Goal: Information Seeking & Learning: Learn about a topic

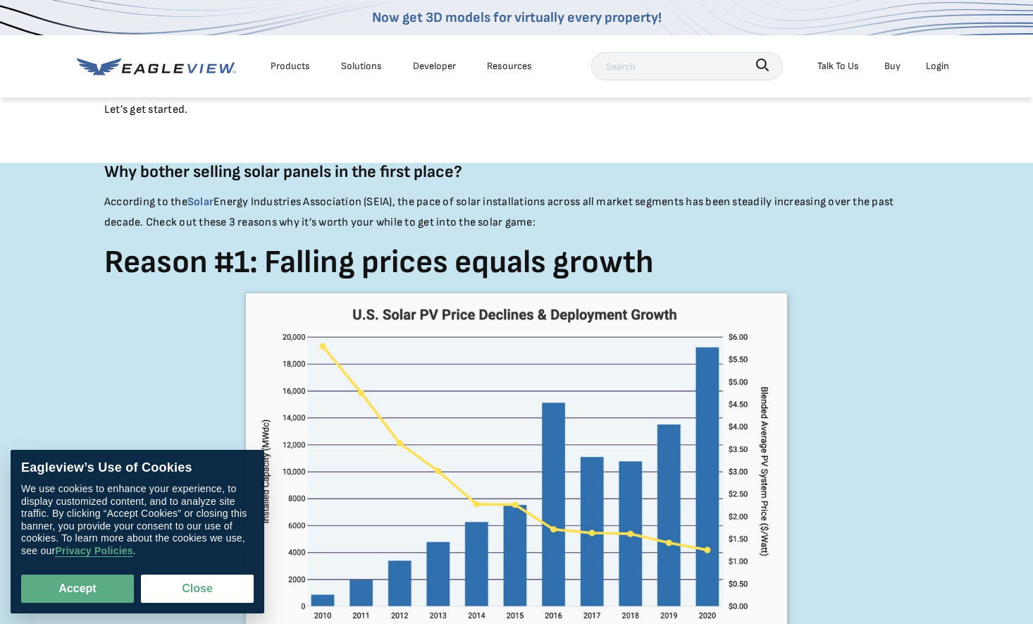
scroll to position [586, 0]
click at [80, 567] on div "Accept Close" at bounding box center [137, 580] width 233 height 46
click at [87, 572] on div "Accept Close" at bounding box center [137, 580] width 233 height 46
click at [97, 576] on button "Accept" at bounding box center [77, 588] width 113 height 28
checkbox input "true"
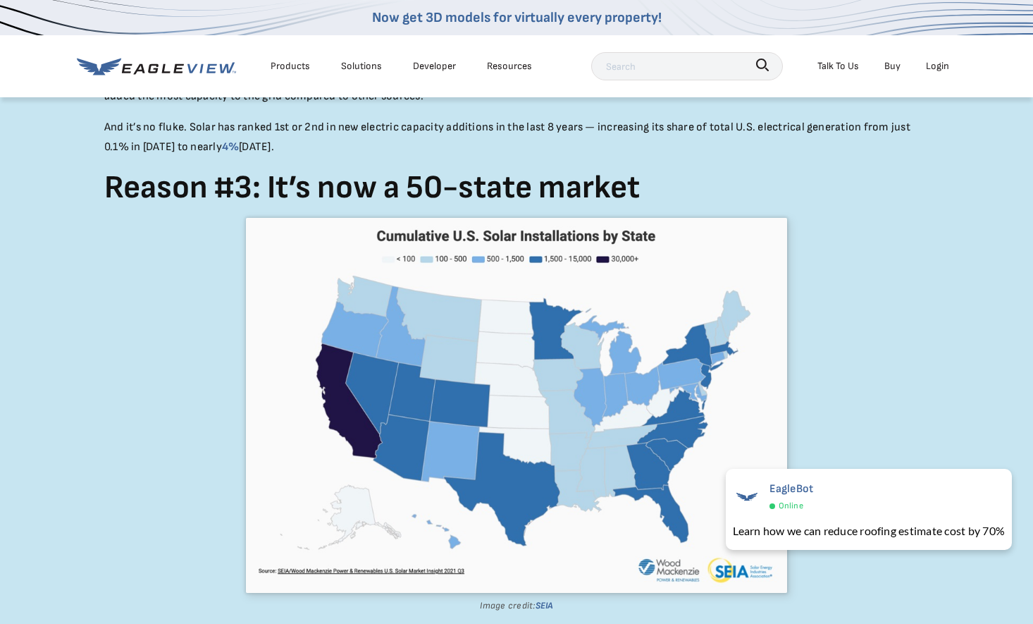
scroll to position [1819, 6]
drag, startPoint x: 414, startPoint y: 231, endPoint x: 371, endPoint y: 196, distance: 54.6
click at [371, 196] on strong "Reason #3: It’s now a 50-state market" at bounding box center [372, 187] width 536 height 39
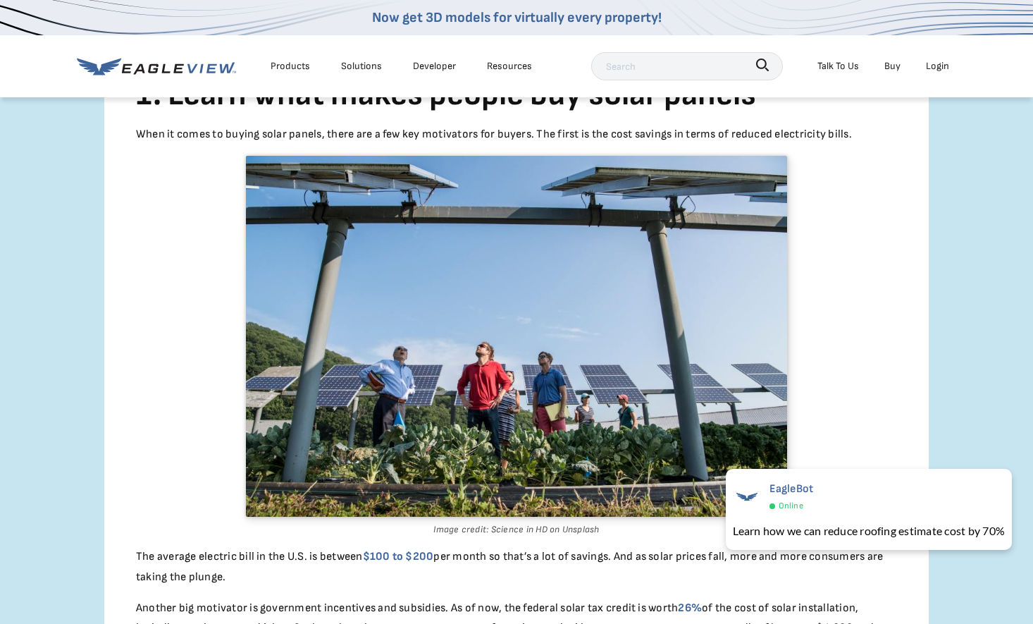
scroll to position [2674, 6]
drag, startPoint x: 370, startPoint y: 290, endPoint x: 905, endPoint y: 157, distance: 551.4
click at [905, 157] on div "1. Learn what makes people buy solar panels When it comes to buying solar panel…" at bounding box center [516, 403] width 825 height 697
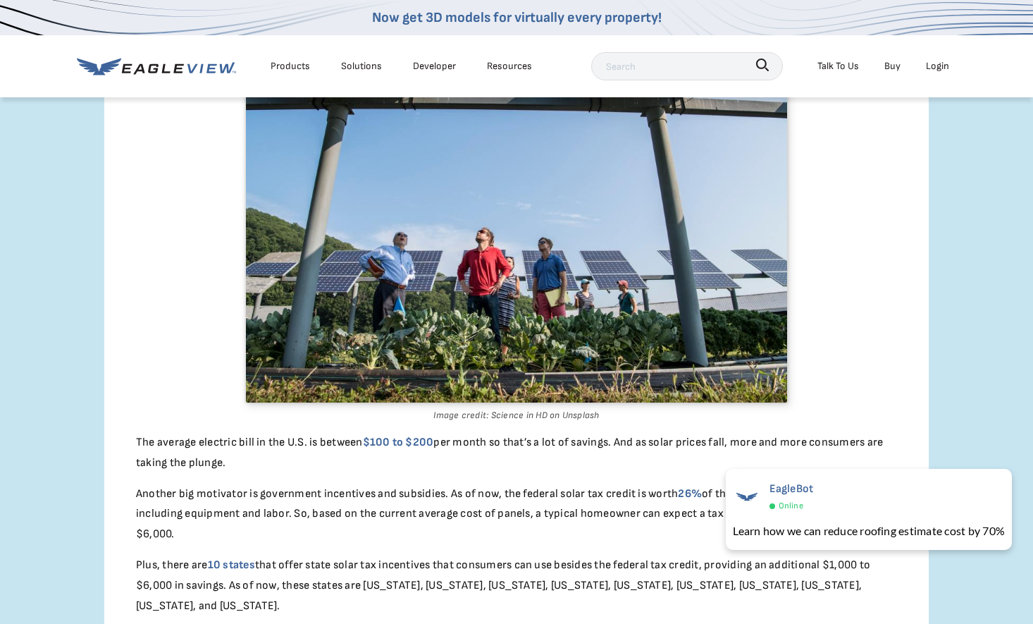
scroll to position [2791, 6]
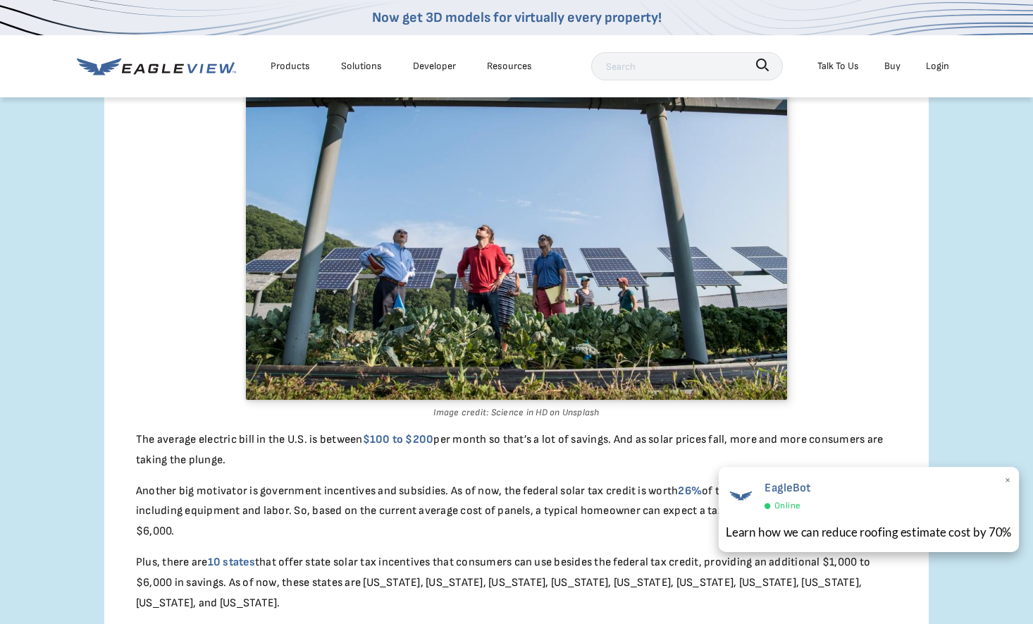
click at [1007, 482] on span "×" at bounding box center [1008, 481] width 8 height 21
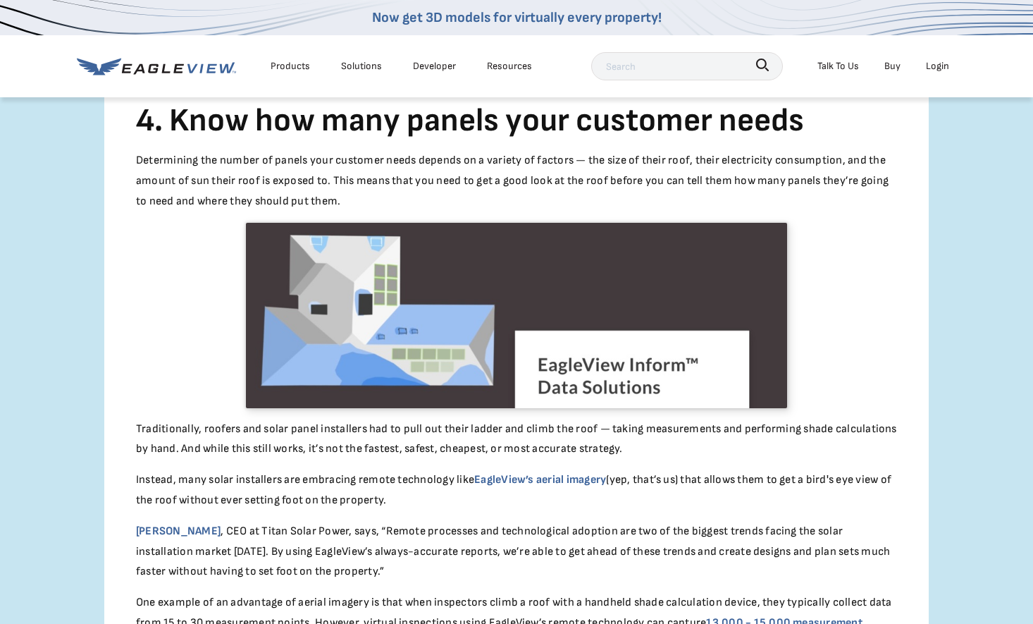
scroll to position [4619, 0]
